Goal: Task Accomplishment & Management: Use online tool/utility

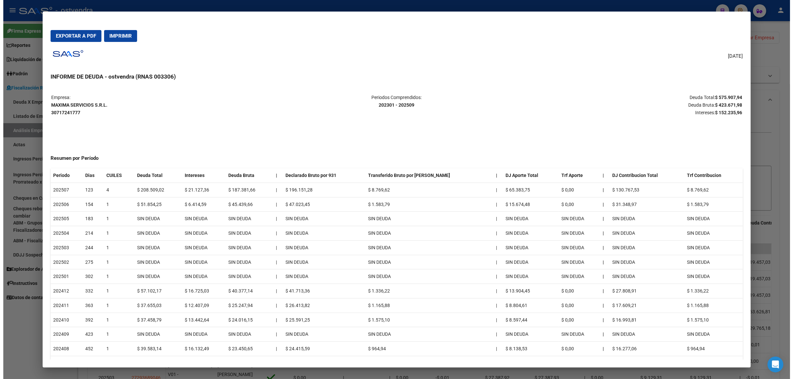
scroll to position [206, 0]
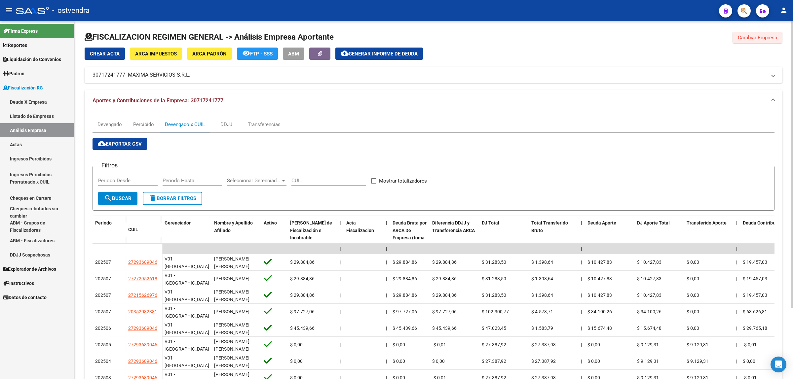
click at [750, 35] on span "Cambiar Empresa" at bounding box center [757, 38] width 39 height 6
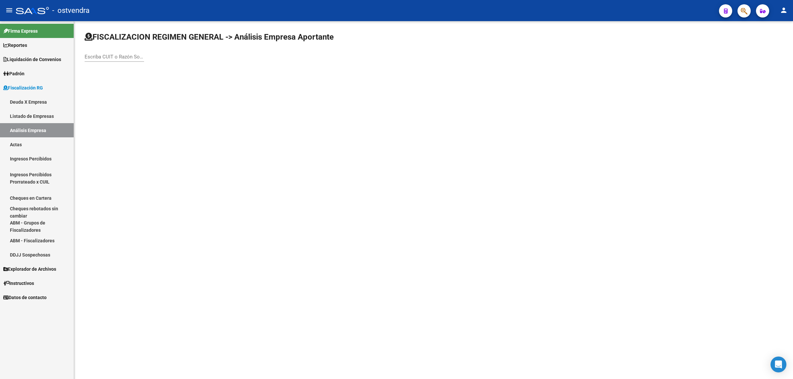
click at [103, 51] on div "Escriba CUIT o Razón Social para buscar" at bounding box center [114, 55] width 59 height 14
click at [103, 52] on div "Escriba CUIT o Razón Social para buscar" at bounding box center [114, 55] width 59 height 14
paste input "33714587809"
type input "33714587809"
click at [134, 71] on span "MEET & EAT S.A." at bounding box center [184, 69] width 188 height 16
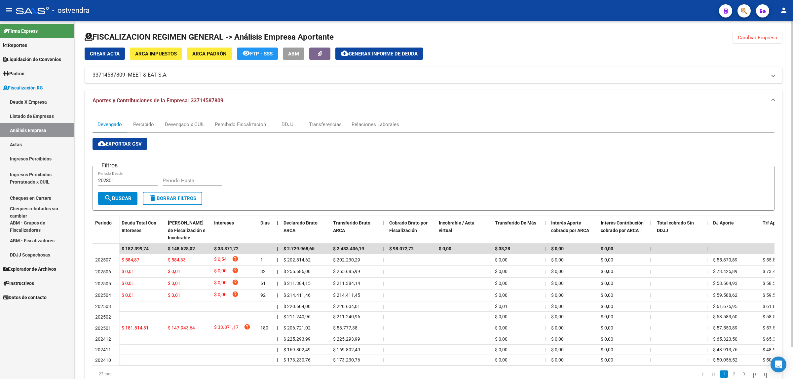
scroll to position [35, 0]
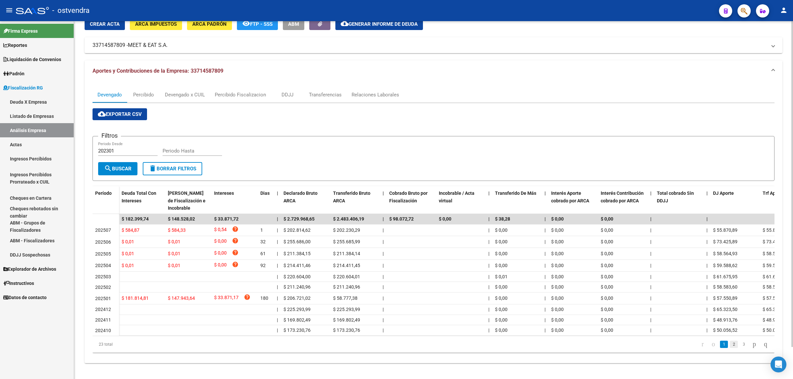
click at [730, 344] on link "2" at bounding box center [734, 344] width 8 height 7
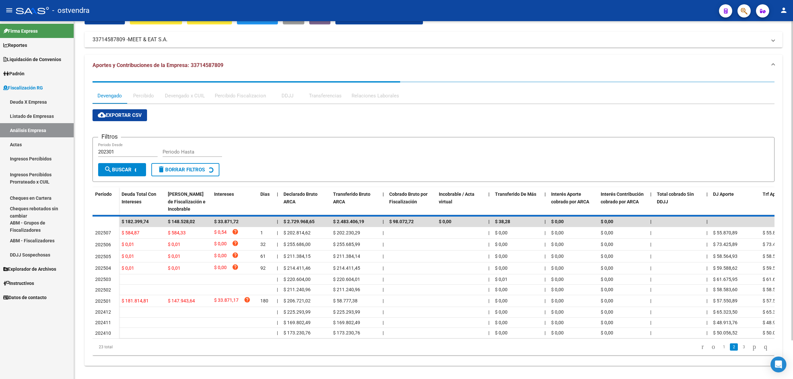
scroll to position [32, 0]
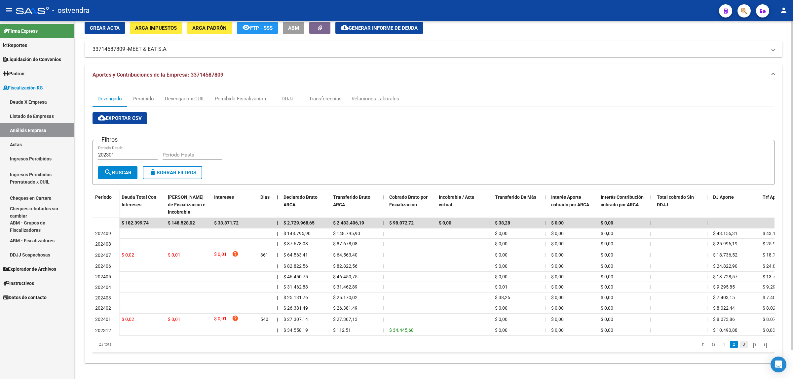
click at [740, 346] on link "3" at bounding box center [744, 344] width 8 height 7
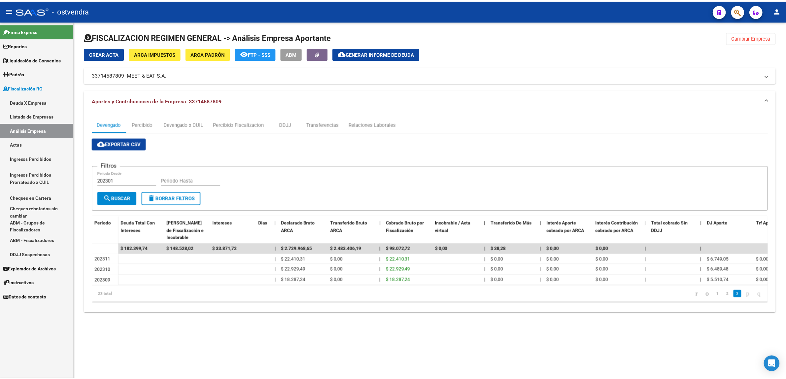
scroll to position [0, 0]
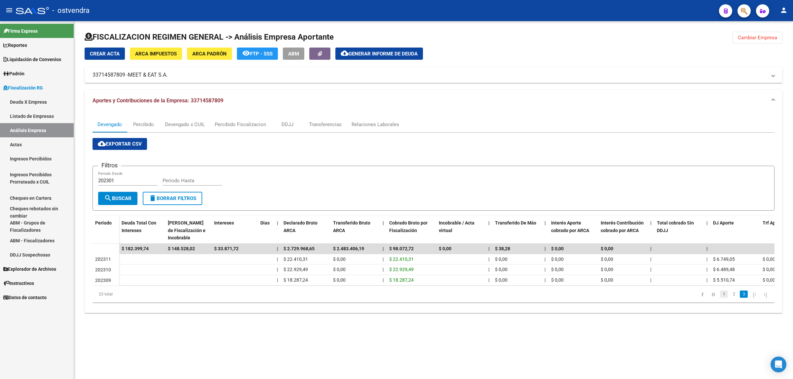
click at [720, 298] on link "1" at bounding box center [724, 294] width 8 height 7
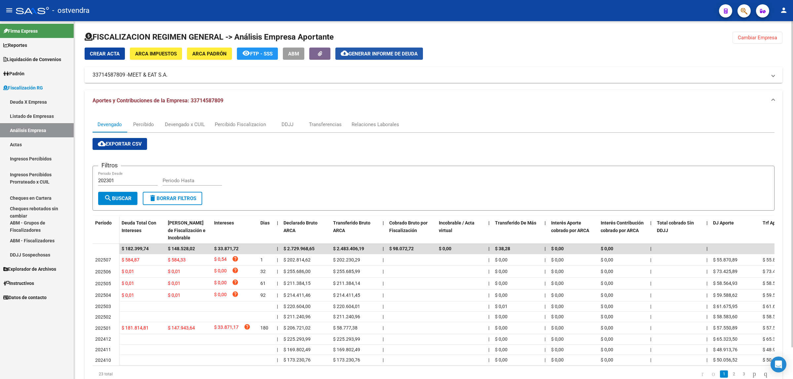
click at [385, 54] on span "Generar informe de deuda" at bounding box center [382, 54] width 69 height 6
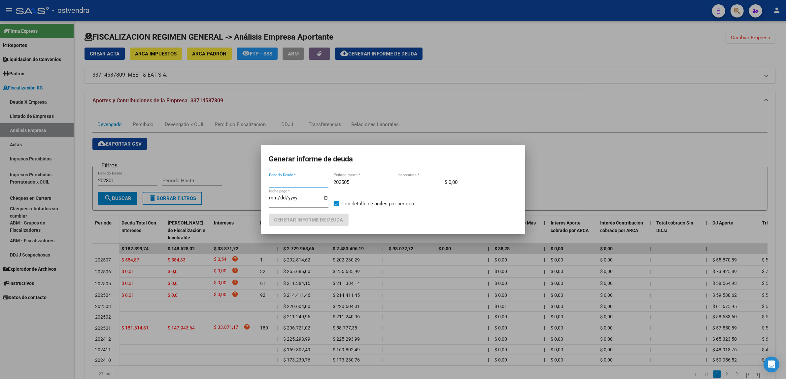
type input "202401"
click at [368, 180] on input "202505" at bounding box center [363, 182] width 59 height 6
type input "202509"
type input "[DATE]"
click at [327, 219] on span "Generar informe de deuda" at bounding box center [308, 220] width 69 height 6
